Goal: Navigation & Orientation: Find specific page/section

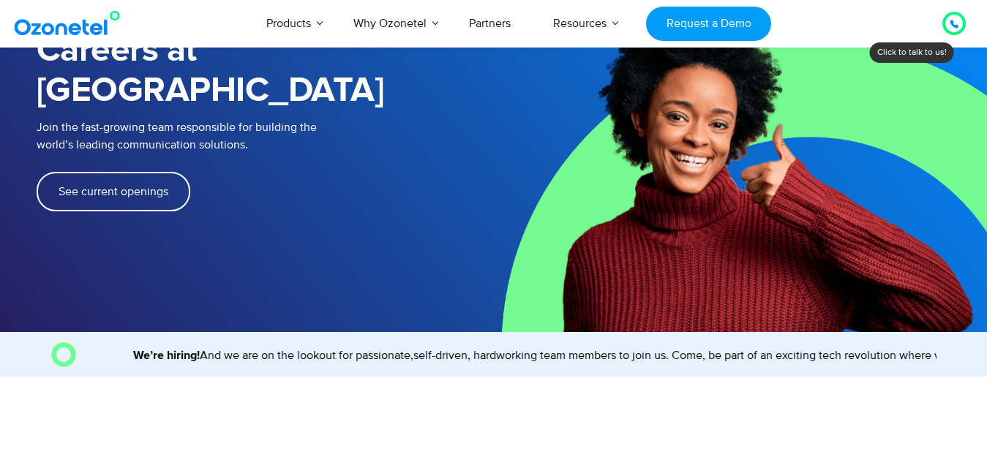
click at [83, 186] on span "See current openings" at bounding box center [114, 192] width 110 height 12
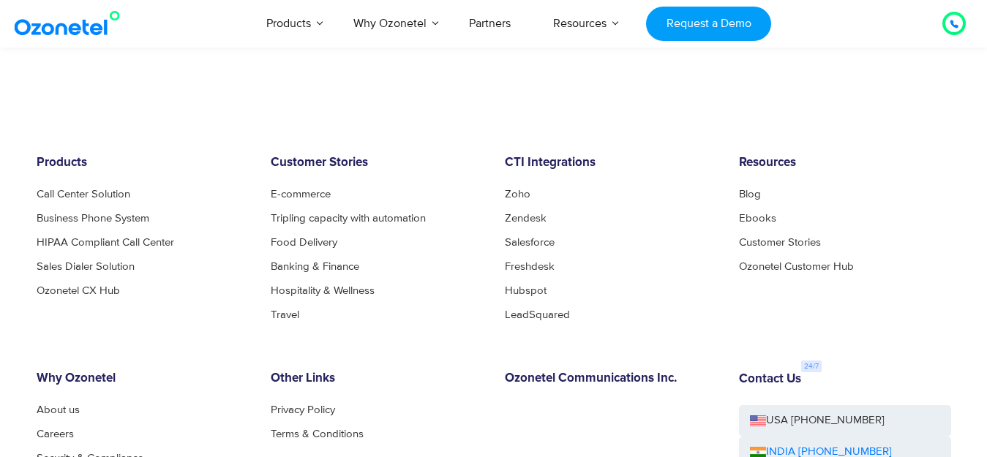
scroll to position [1955, 0]
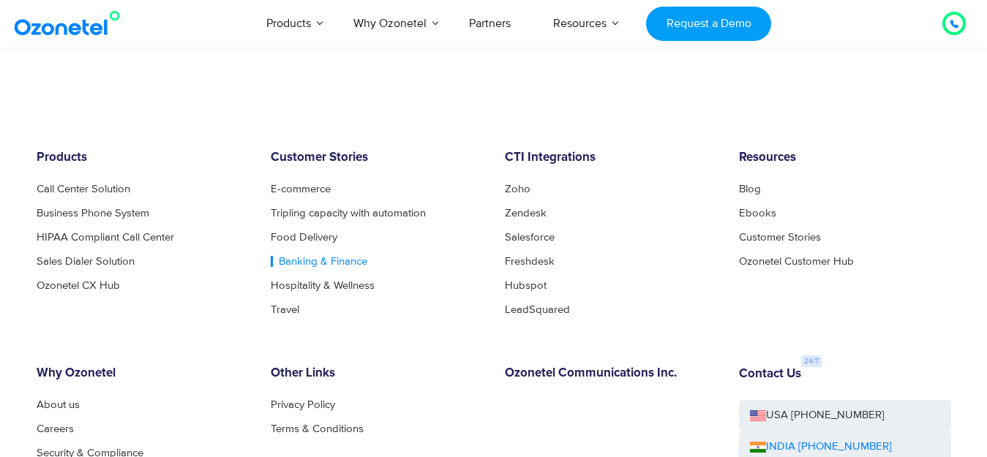
click at [287, 256] on link "Banking & Finance" at bounding box center [319, 261] width 97 height 11
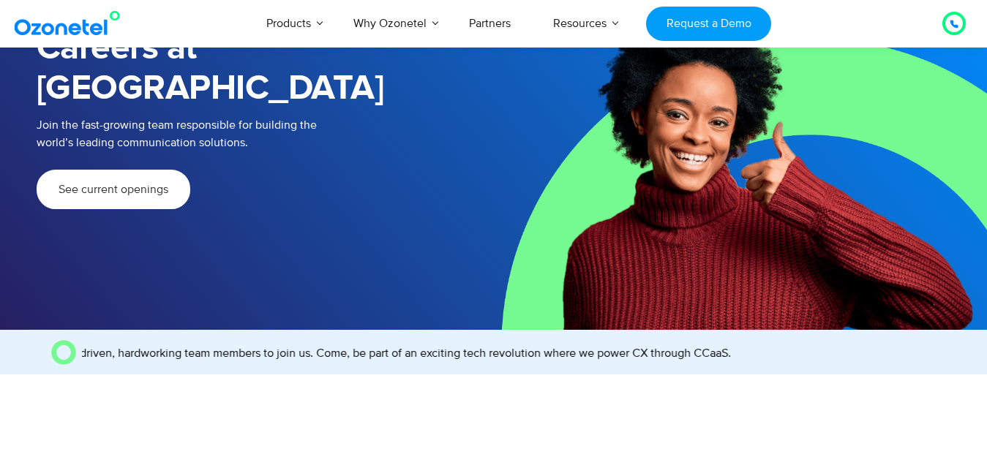
scroll to position [146, 0]
